Goal: Task Accomplishment & Management: Use online tool/utility

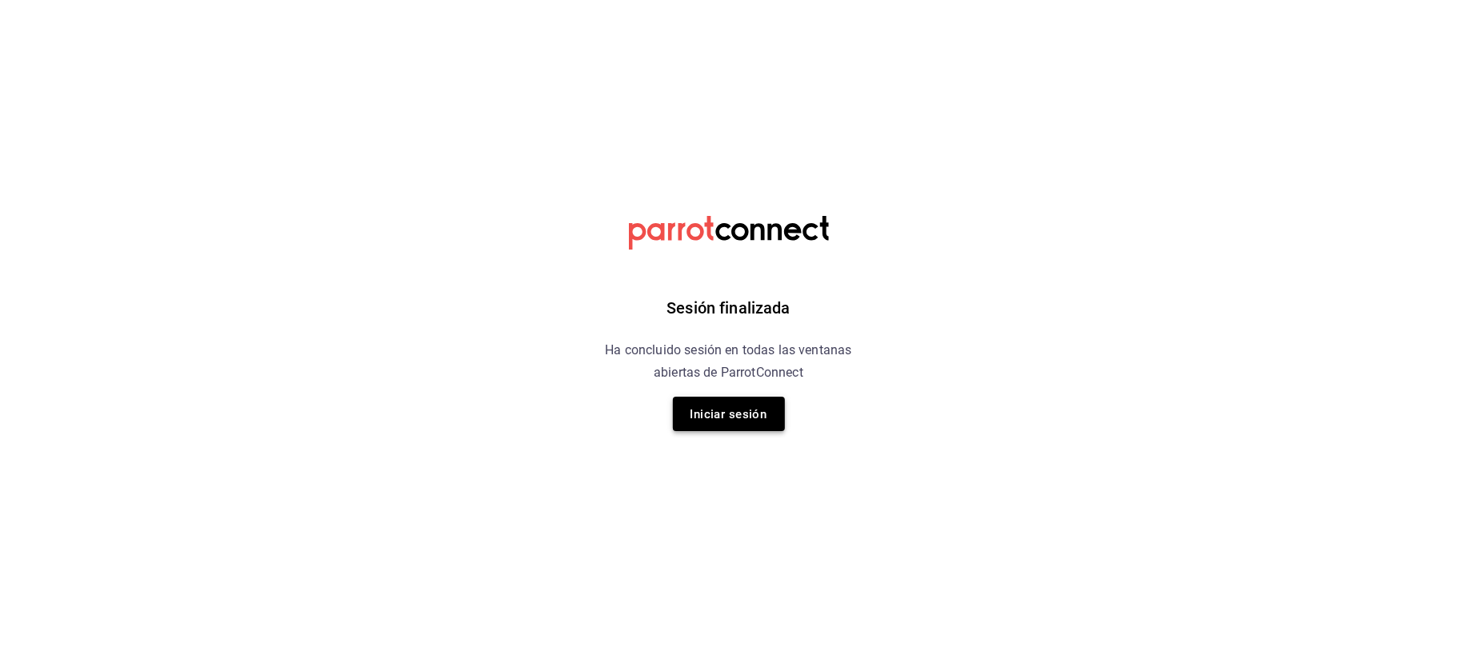
click at [746, 414] on font "Iniciar sesión" at bounding box center [728, 414] width 77 height 14
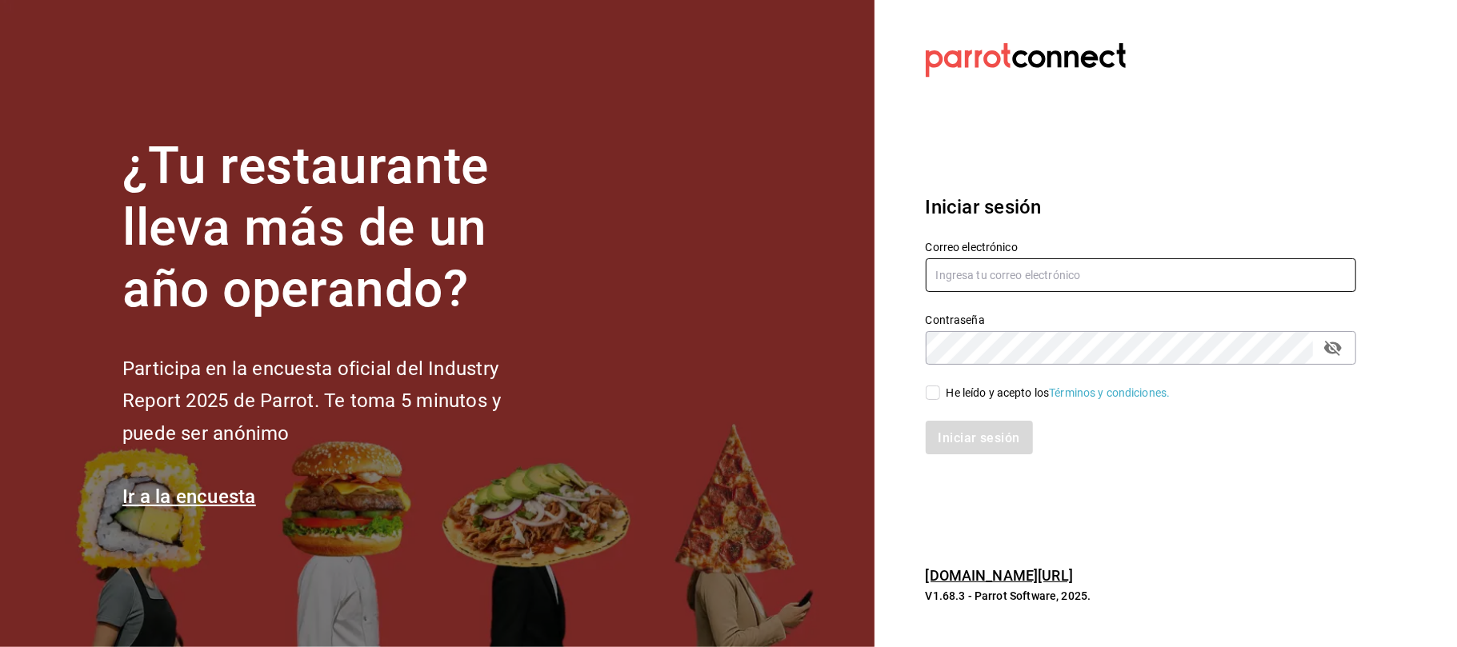
type input "[EMAIL_ADDRESS][DOMAIN_NAME]"
drag, startPoint x: 928, startPoint y: 391, endPoint x: 933, endPoint y: 414, distance: 22.9
click at [928, 391] on input "He leído y acepto los Términos y condiciones." at bounding box center [933, 393] width 14 height 14
checkbox input "true"
click at [957, 446] on button "Iniciar sesión" at bounding box center [980, 438] width 109 height 34
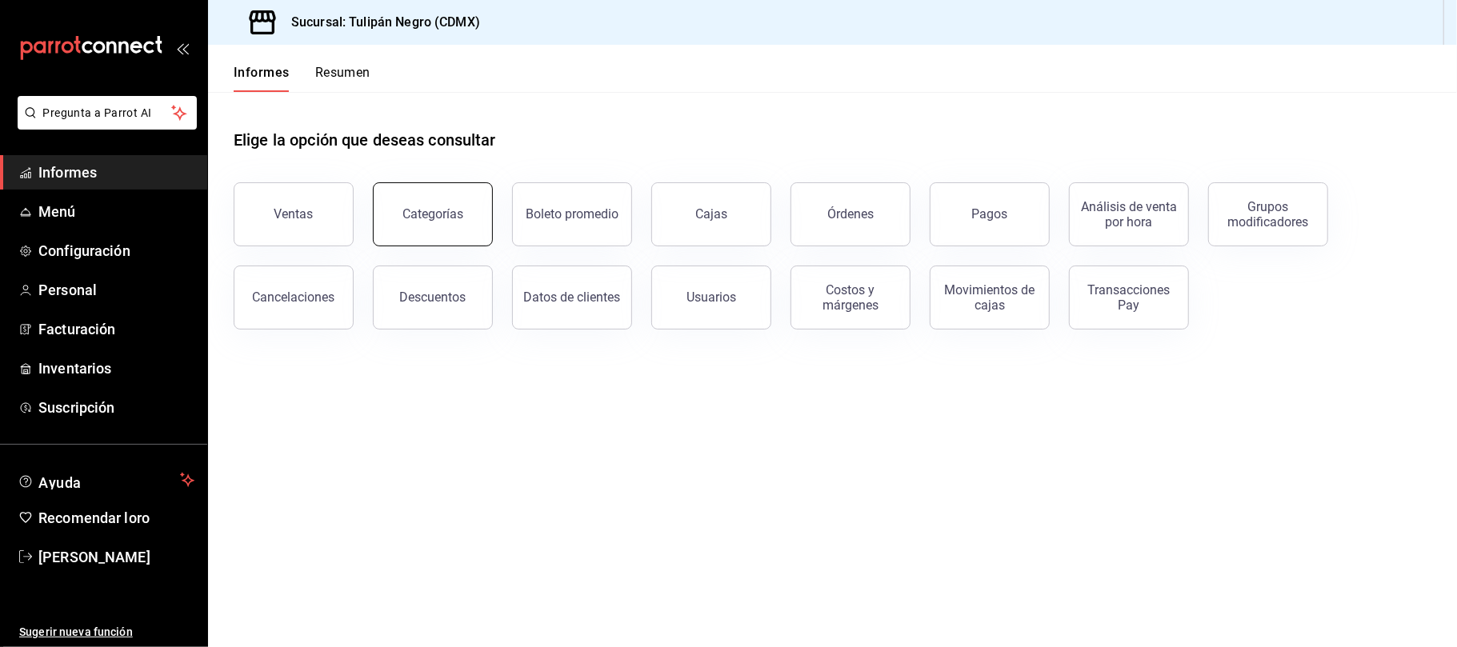
click at [468, 227] on button "Categorías" at bounding box center [433, 214] width 120 height 64
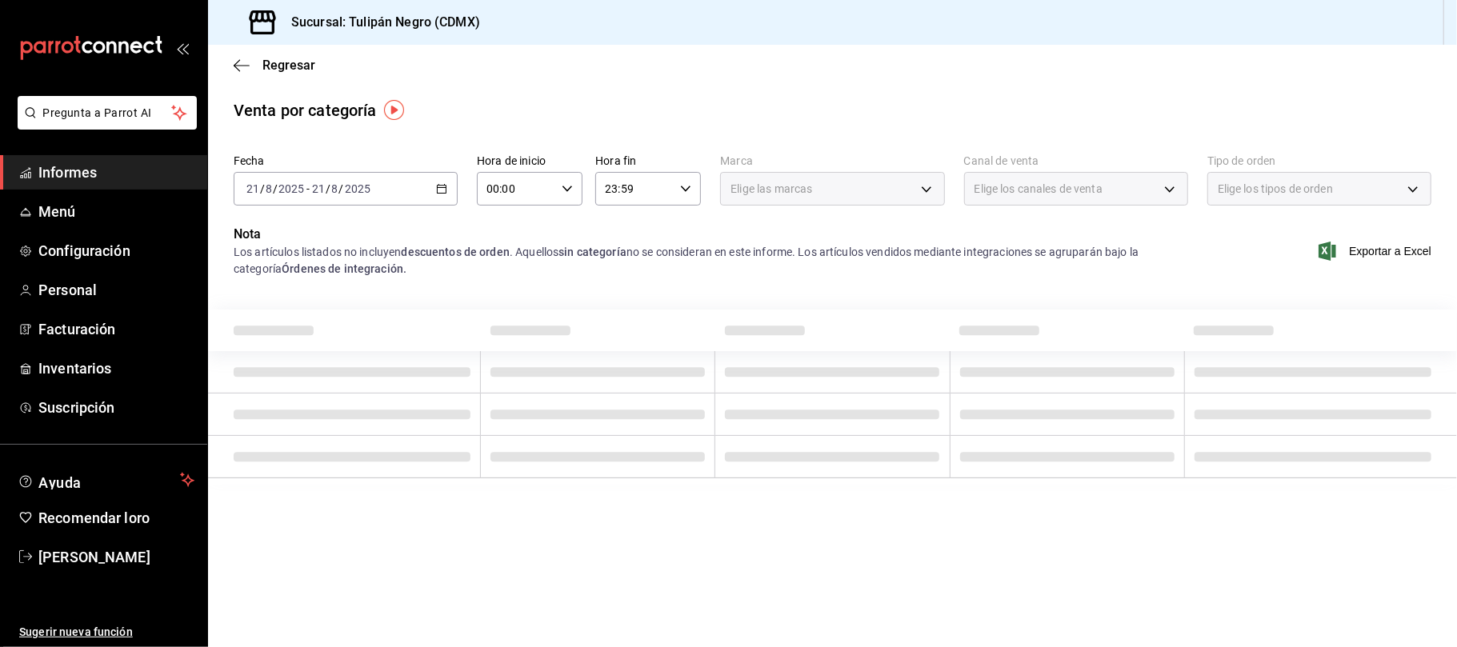
click at [438, 189] on icon "button" at bounding box center [441, 188] width 11 height 11
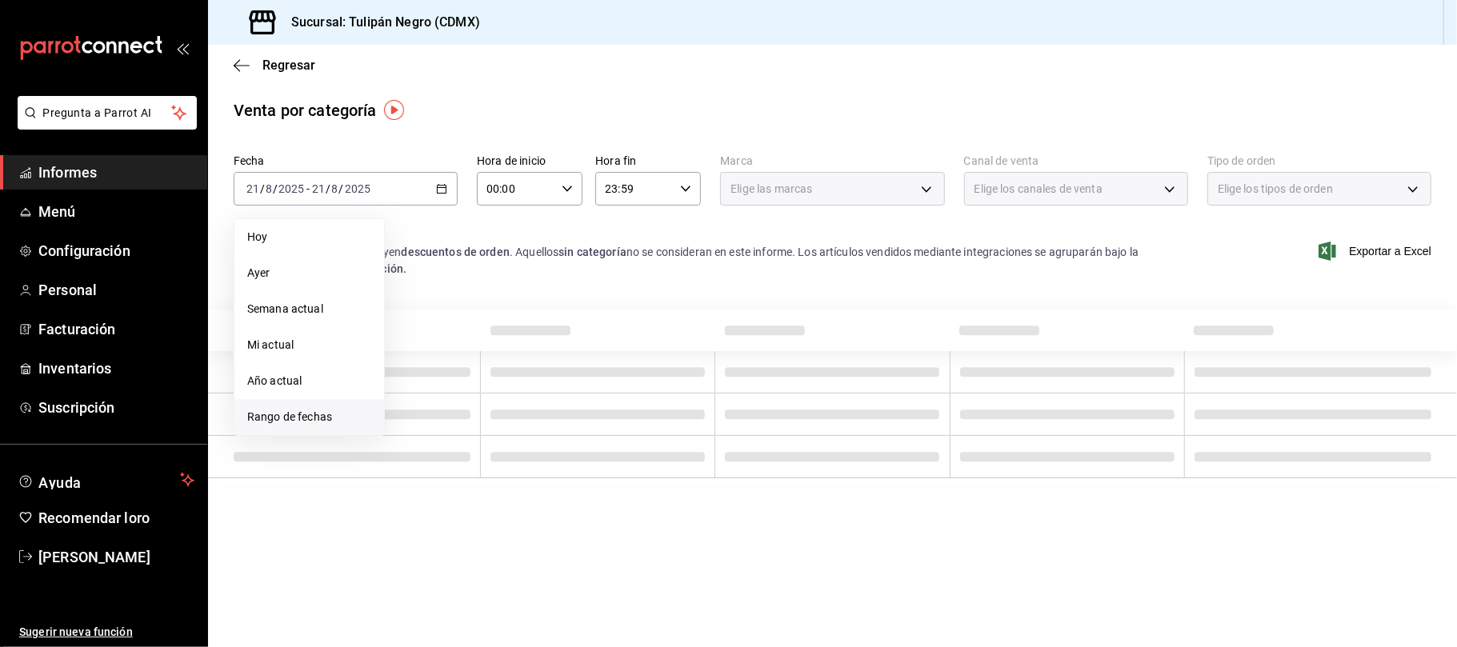
click at [277, 414] on font "Rango de fechas" at bounding box center [289, 416] width 85 height 13
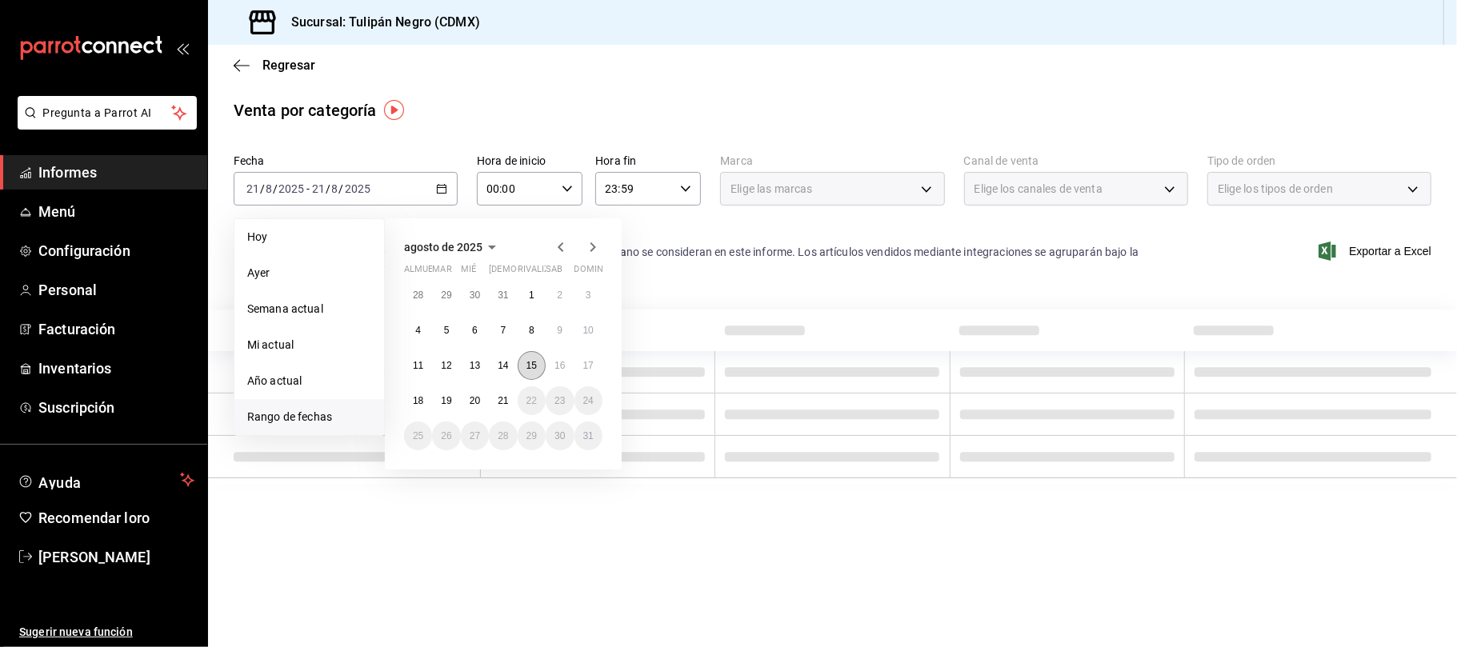
click at [530, 362] on font "15" at bounding box center [531, 365] width 10 height 11
click at [503, 397] on font "21" at bounding box center [503, 400] width 10 height 11
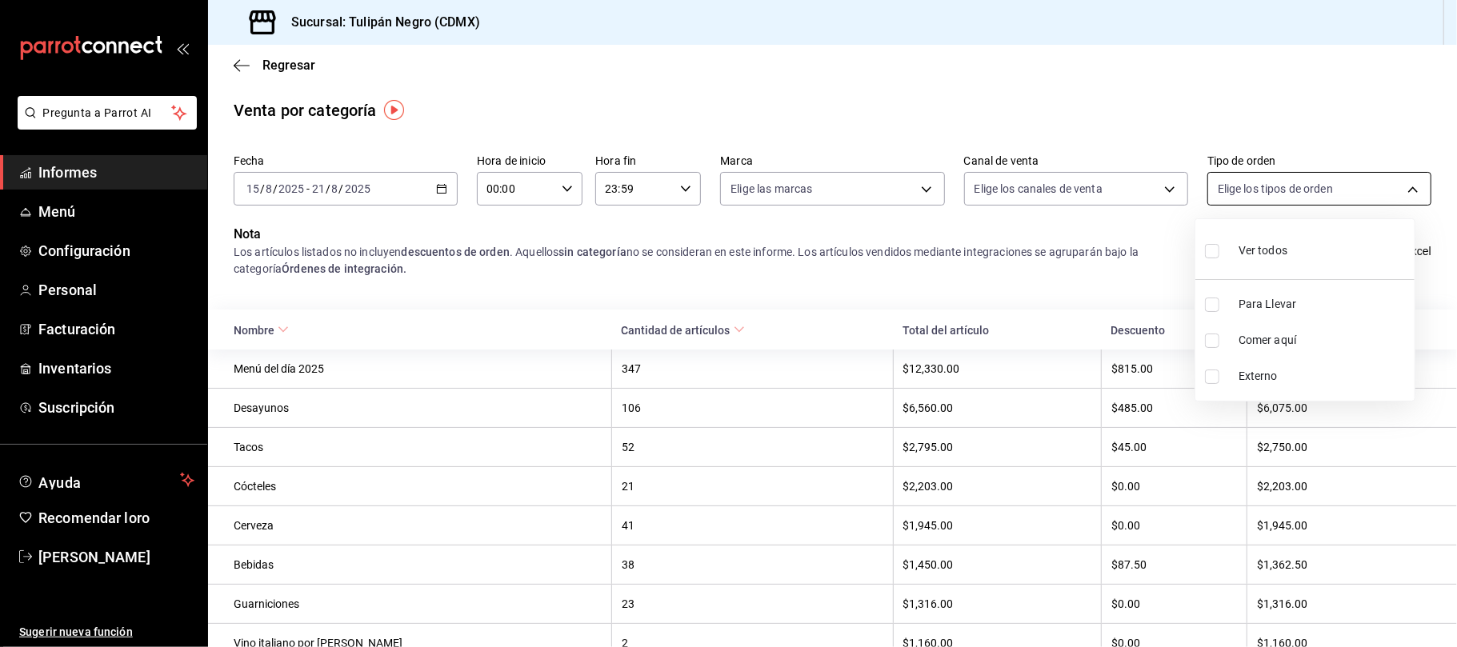
click at [1393, 189] on body "Pregunta a Parrot AI Informes Menú Configuración Personal Facturación Inventari…" at bounding box center [728, 323] width 1457 height 647
click at [770, 282] on div at bounding box center [728, 323] width 1457 height 647
click at [1149, 200] on body "Pregunta a Parrot AI Informes Menú Configuración Personal Facturación Inventari…" at bounding box center [728, 323] width 1457 height 647
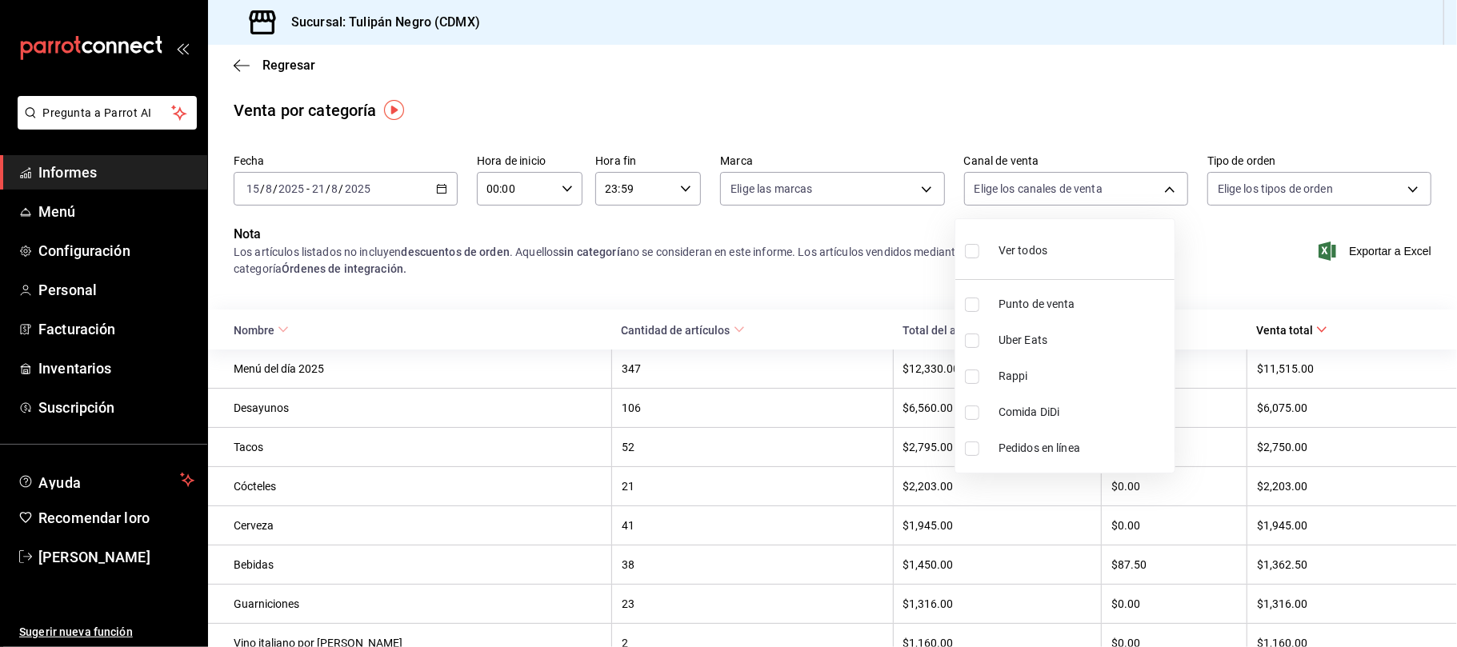
click at [1155, 192] on div at bounding box center [728, 323] width 1457 height 647
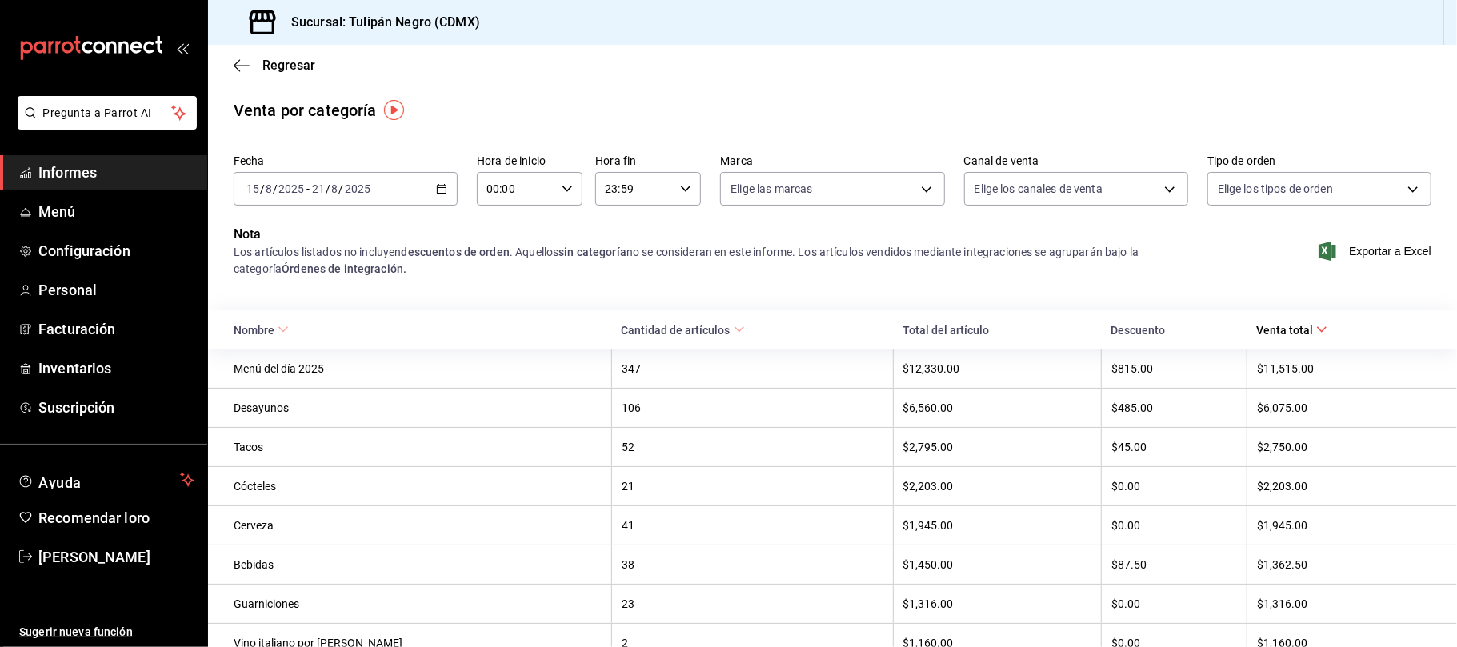
click at [562, 186] on icon "button" at bounding box center [567, 188] width 11 height 11
drag, startPoint x: 499, startPoint y: 320, endPoint x: 515, endPoint y: 302, distance: 24.4
click at [500, 318] on font "08" at bounding box center [500, 324] width 13 height 13
type input "08:00"
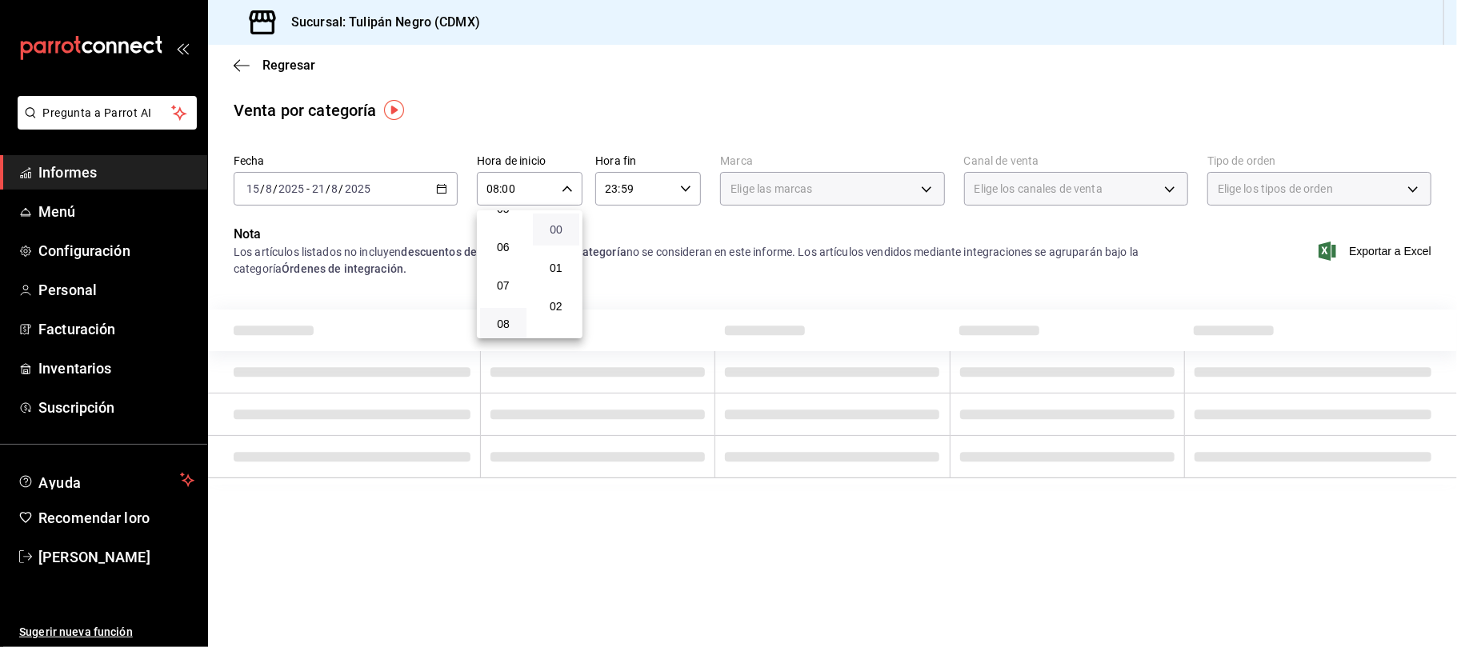
click at [564, 228] on span "00" at bounding box center [555, 229] width 27 height 13
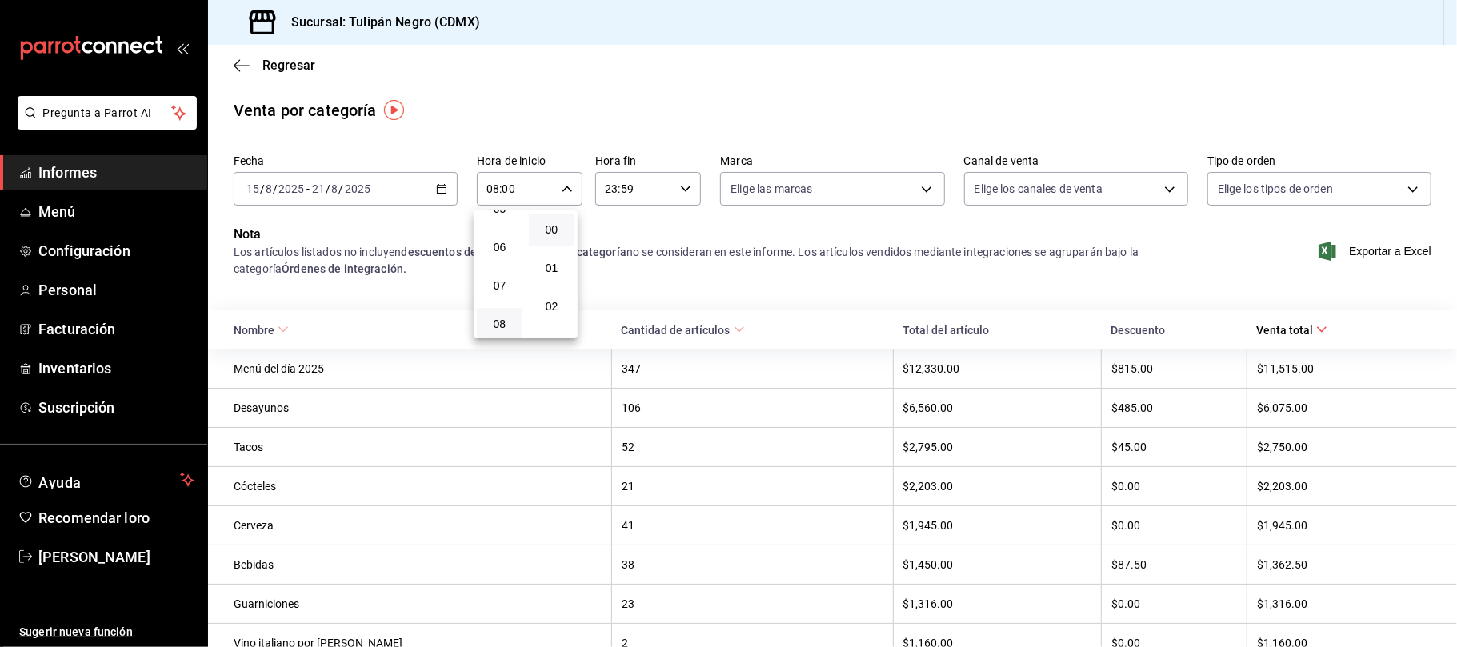
click at [680, 186] on div at bounding box center [728, 323] width 1457 height 647
click at [682, 189] on \(Stroke\) "button" at bounding box center [686, 189] width 10 height 6
click at [622, 257] on span "13" at bounding box center [616, 255] width 26 height 13
click at [670, 232] on font "00" at bounding box center [668, 229] width 13 height 13
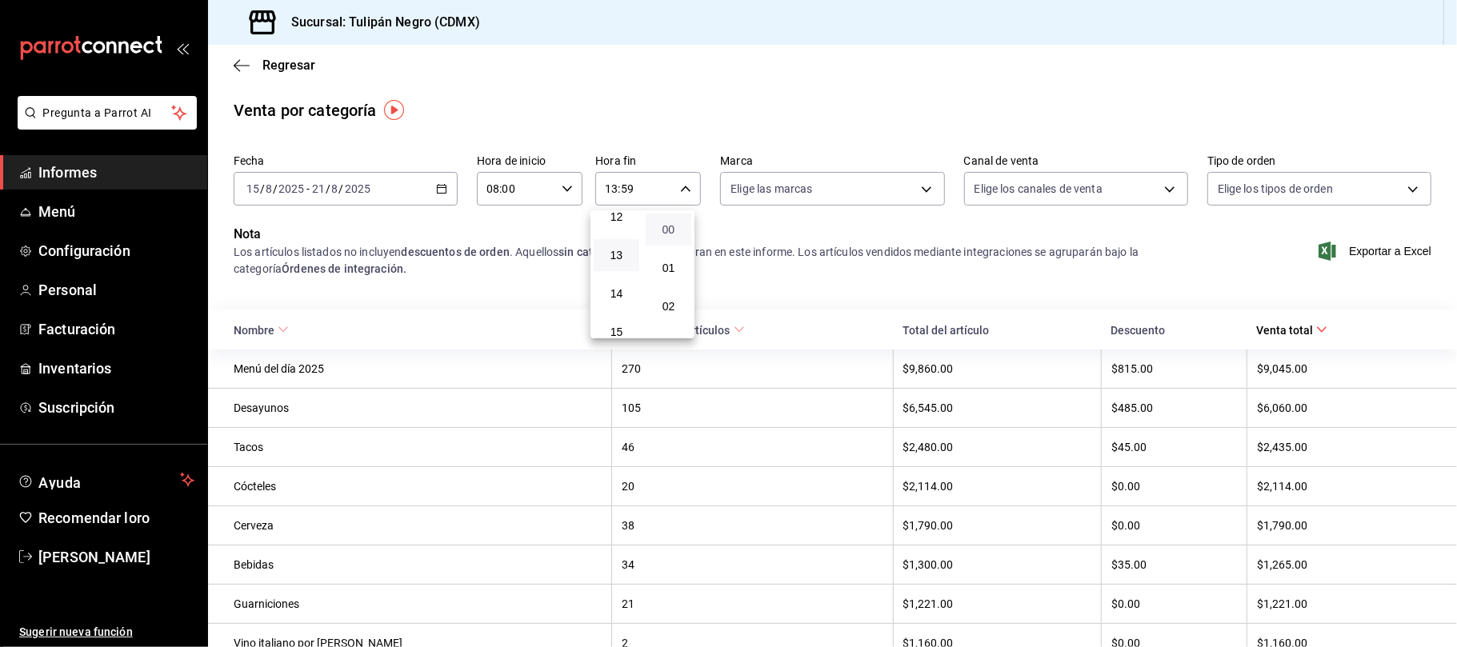
type input "13:00"
click at [390, 408] on div at bounding box center [728, 323] width 1457 height 647
click at [277, 410] on font "Desayunos" at bounding box center [261, 408] width 55 height 13
click at [634, 422] on th "105" at bounding box center [752, 407] width 281 height 39
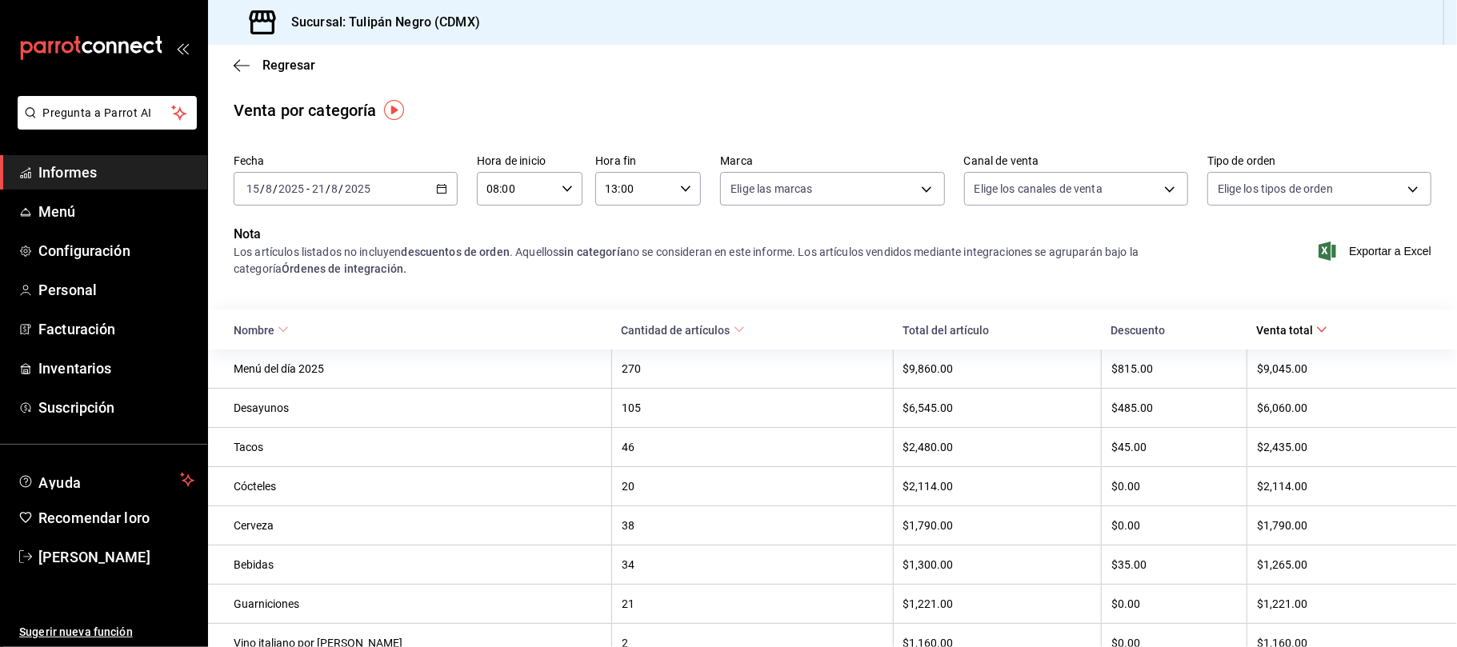
click at [622, 408] on div "105" at bounding box center [752, 408] width 261 height 13
click at [893, 401] on th "$6,545.00" at bounding box center [997, 407] width 209 height 39
click at [1328, 251] on span "Exportar a Excel" at bounding box center [1377, 251] width 110 height 19
